Goal: Use online tool/utility: Utilize a website feature to perform a specific function

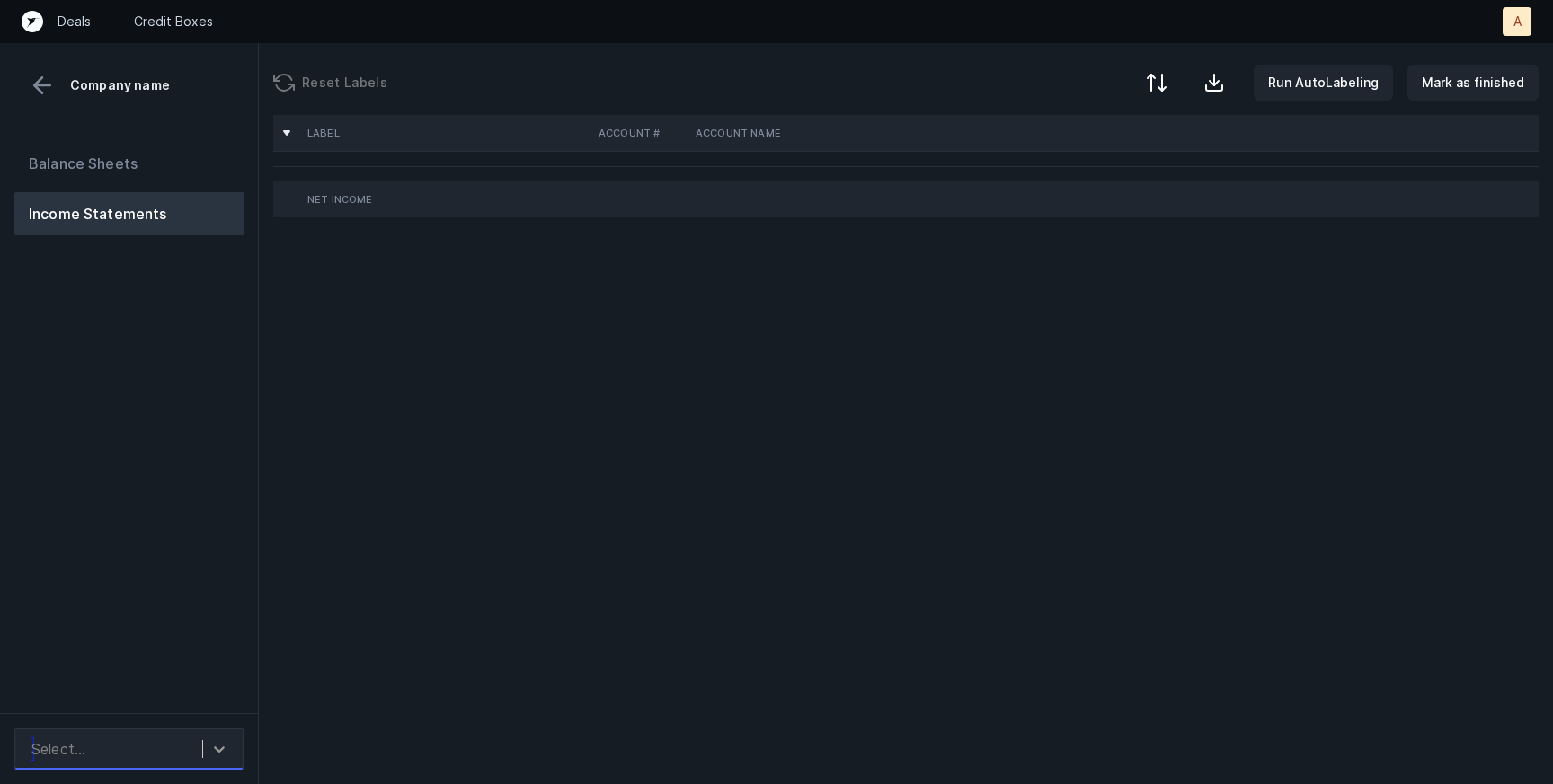
click at [211, 755] on icon at bounding box center [218, 749] width 18 height 18
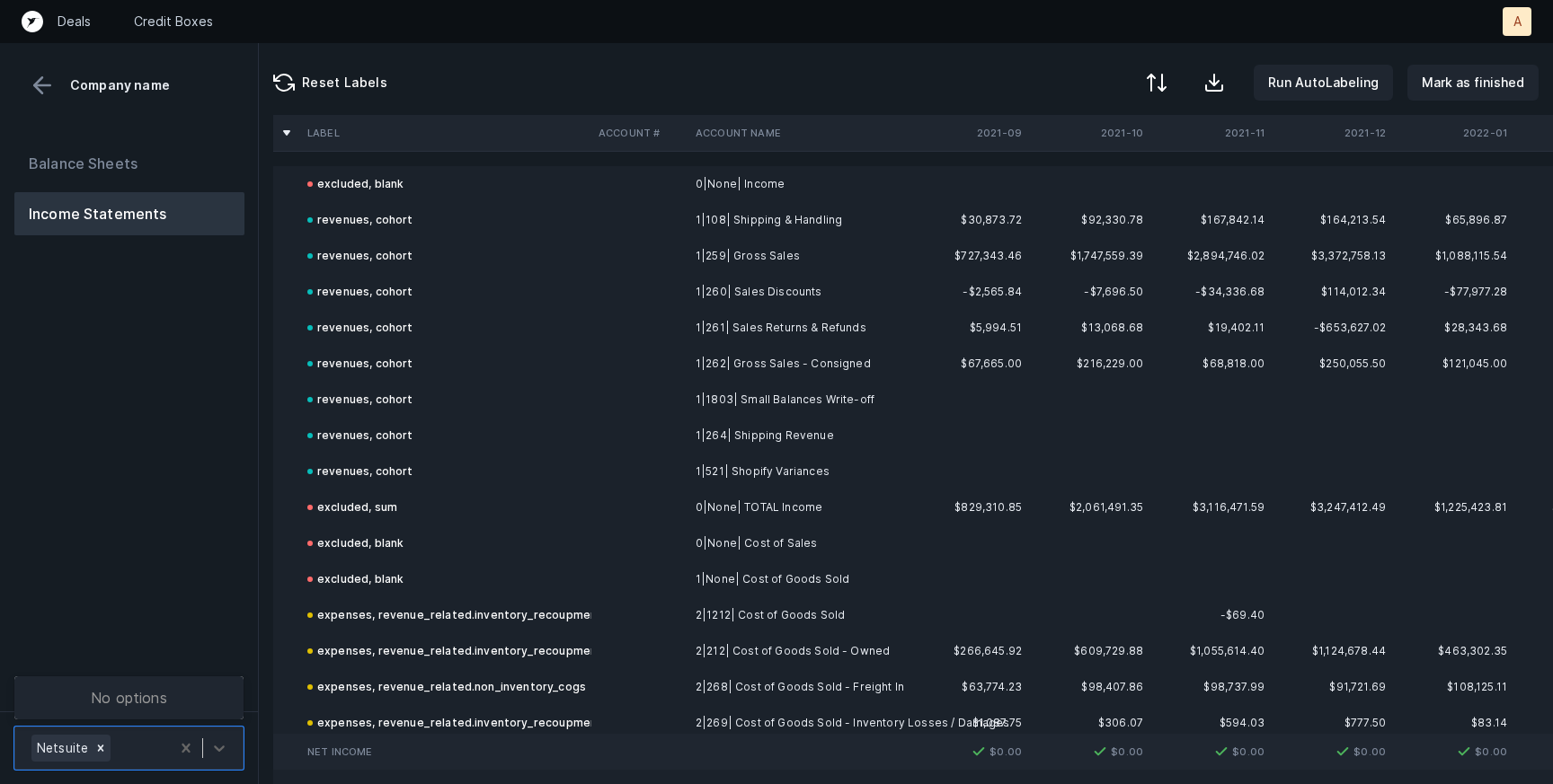
click at [166, 557] on div "Balance Sheets Income Statements" at bounding box center [129, 420] width 259 height 584
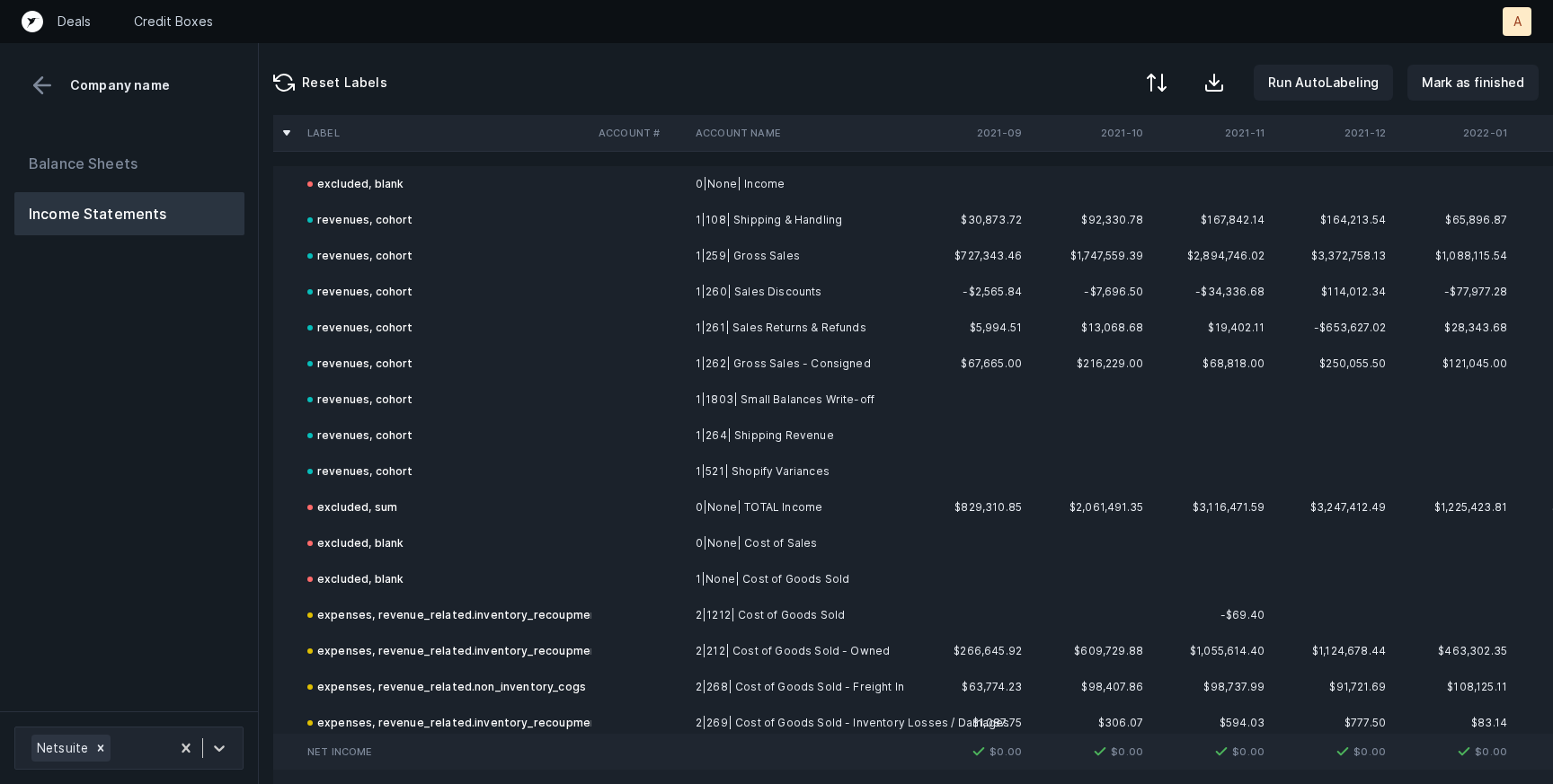
scroll to position [453, 0]
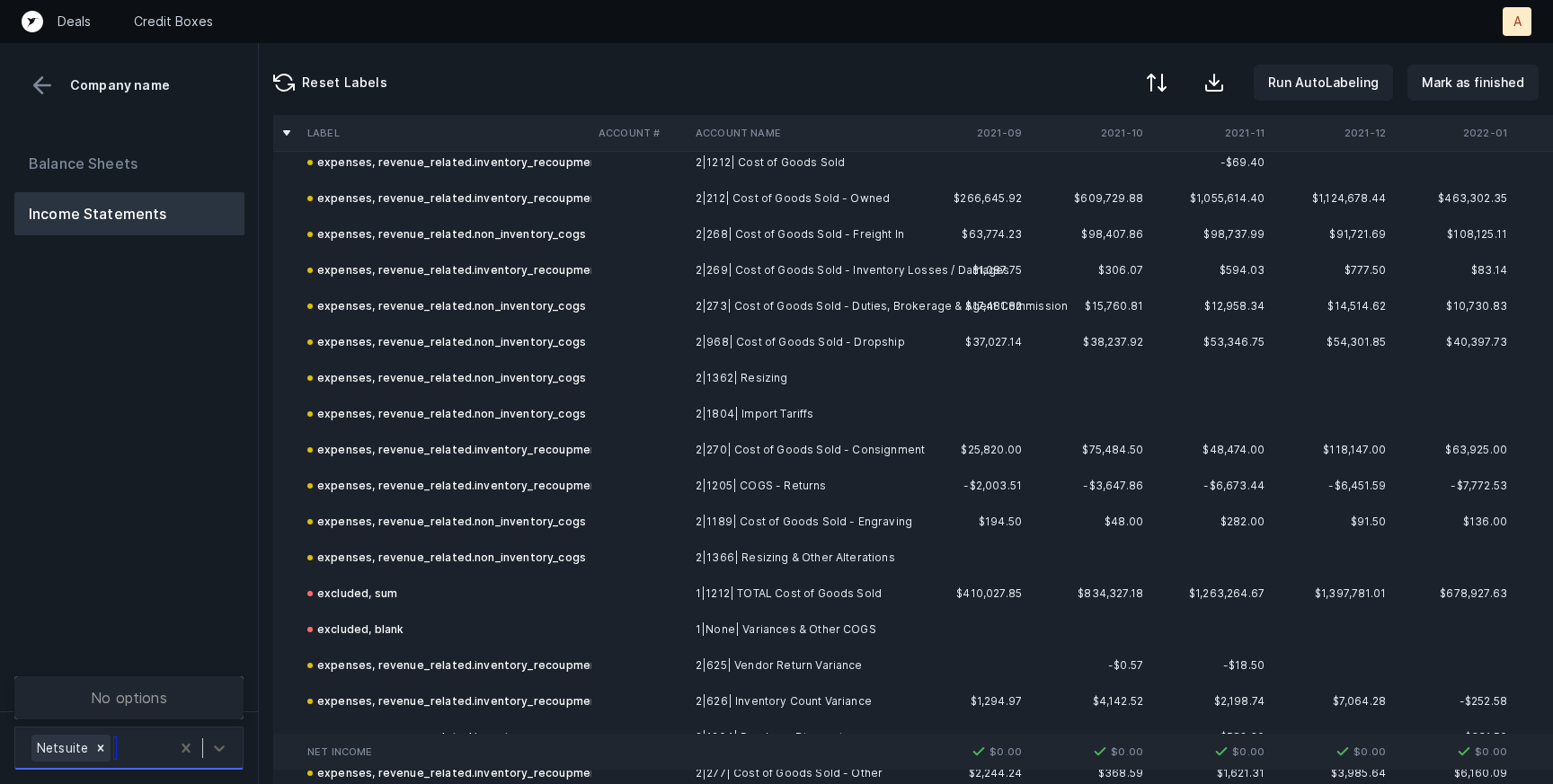
click at [141, 750] on div "Netsuite" at bounding box center [95, 748] width 147 height 34
click at [142, 750] on div "Netsuite" at bounding box center [95, 748] width 147 height 34
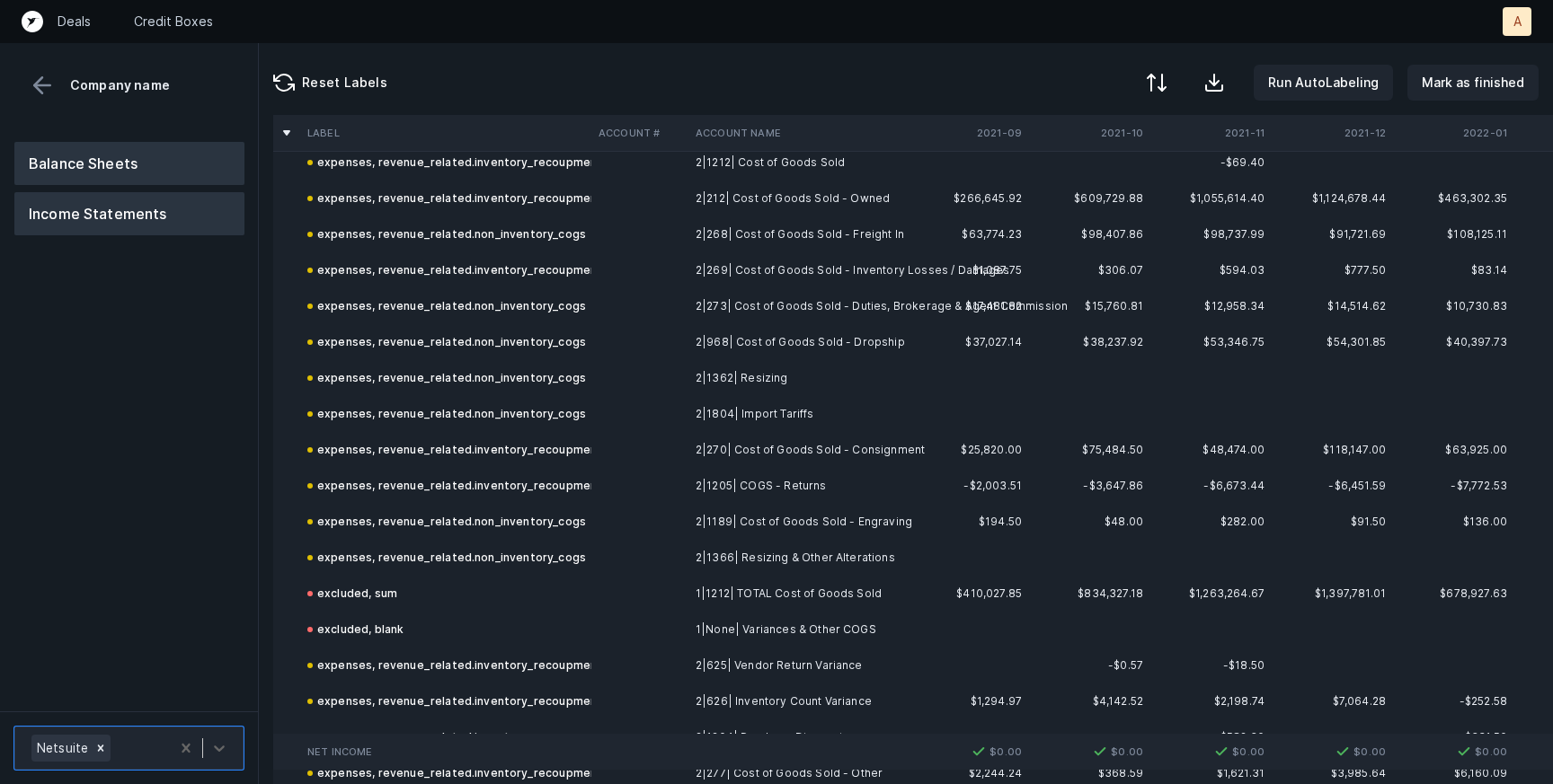
click at [117, 167] on button "Balance Sheets" at bounding box center [129, 164] width 230 height 43
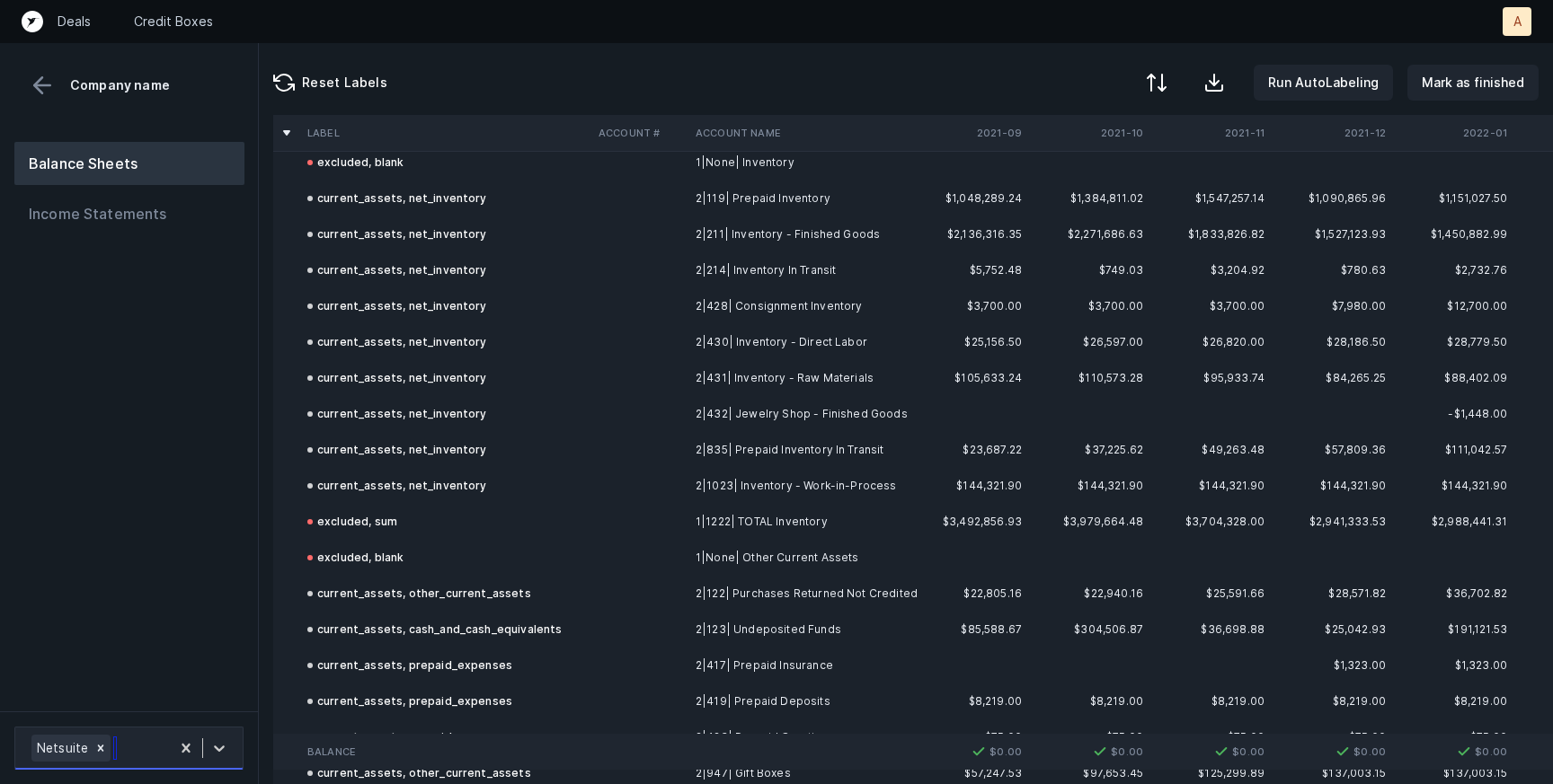
click at [144, 747] on div "Netsuite" at bounding box center [95, 748] width 147 height 34
click at [128, 589] on div "Balance Sheets Income Statements" at bounding box center [129, 420] width 259 height 584
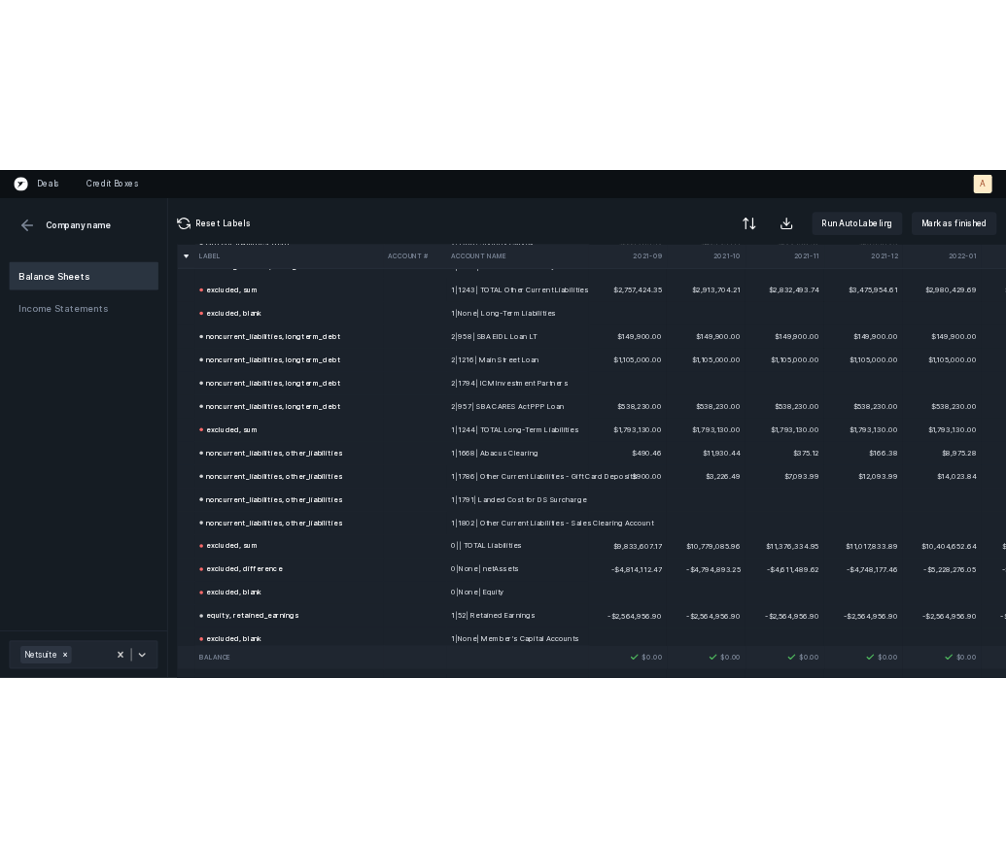
scroll to position [4573, 0]
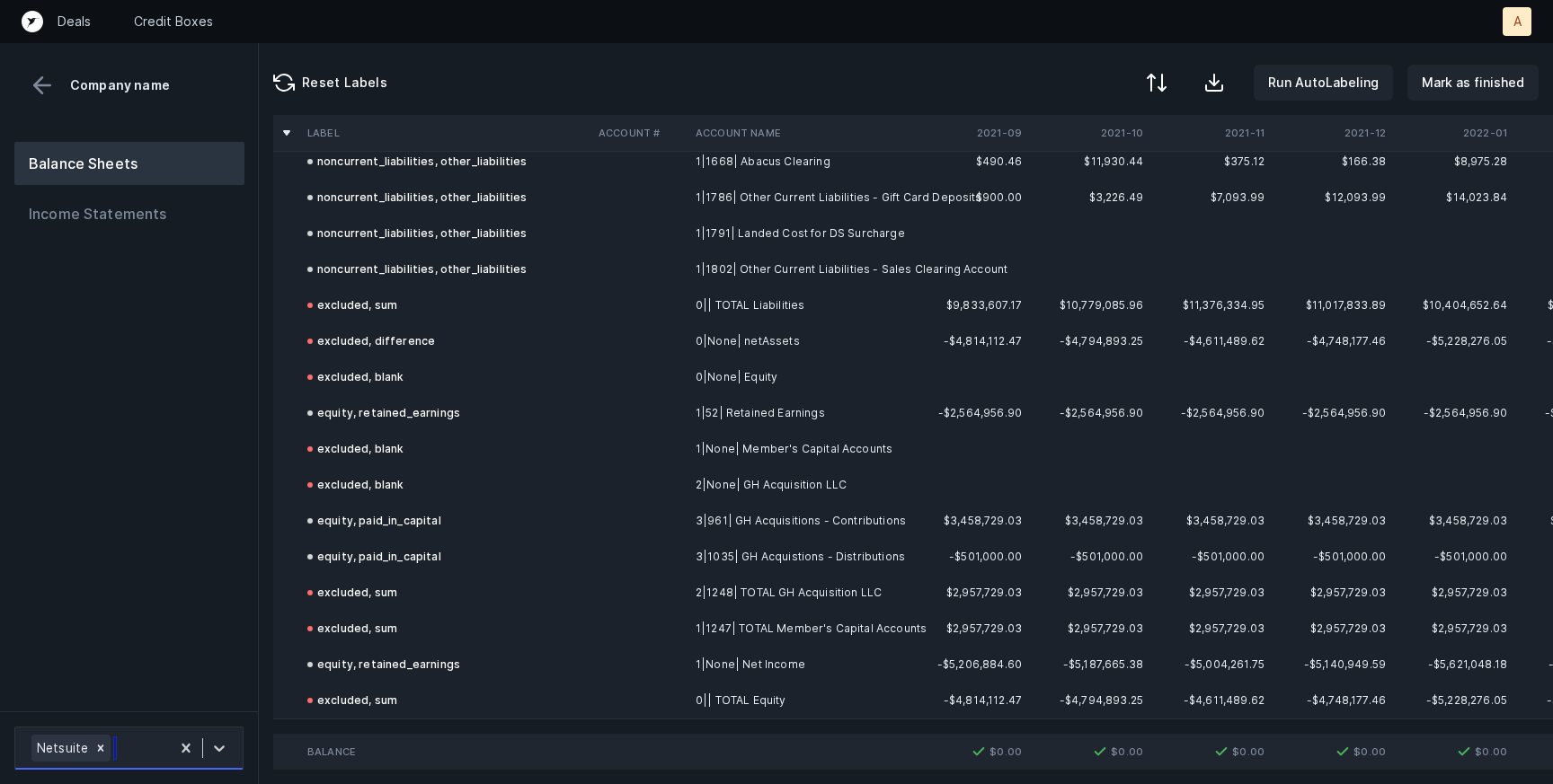
click at [134, 744] on div "Netsuite" at bounding box center [95, 748] width 147 height 34
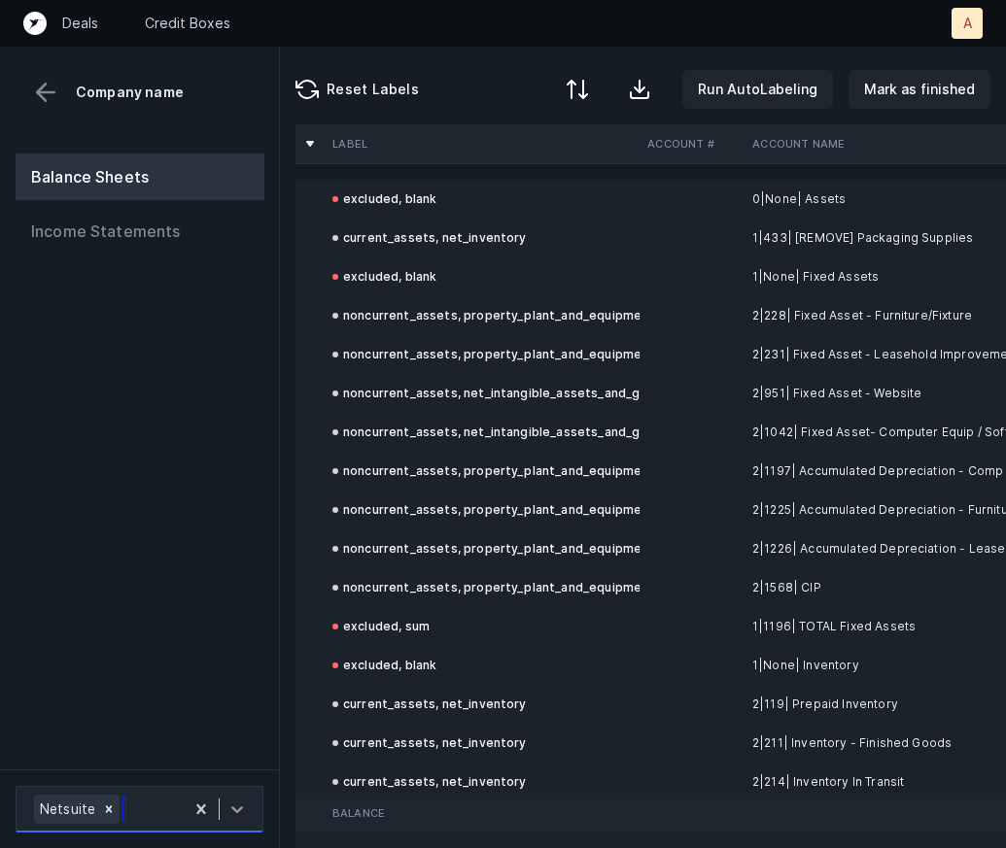
click at [241, 809] on icon at bounding box center [237, 810] width 12 height 7
click at [145, 812] on div "Netsuite" at bounding box center [103, 809] width 159 height 37
click at [188, 329] on div "Balance Sheets Income Statements" at bounding box center [140, 454] width 280 height 632
click at [177, 354] on div "Balance Sheets Income Statements" at bounding box center [140, 454] width 280 height 632
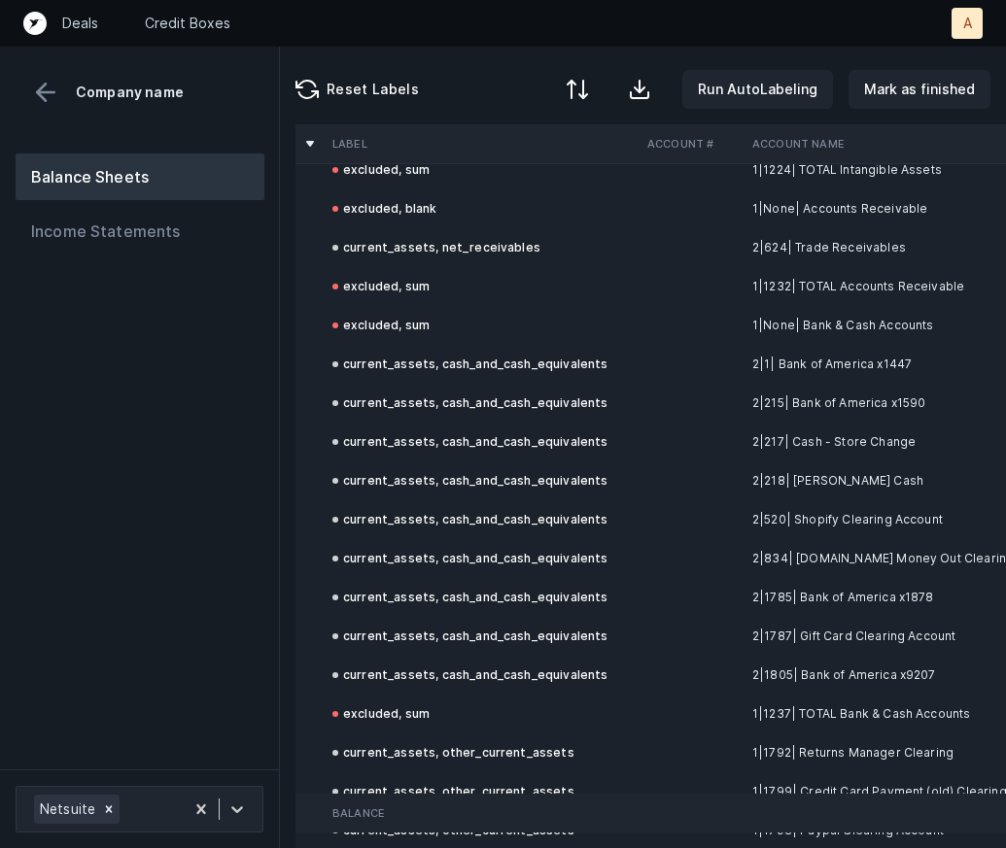
scroll to position [1693, 0]
